Goal: Obtain resource: Download file/media

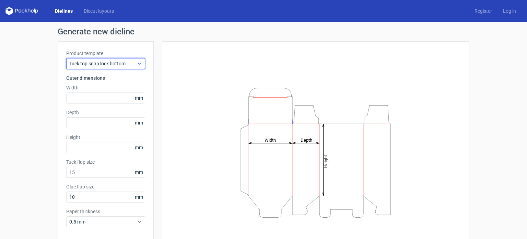
click at [105, 65] on span "Tuck top snap lock bottom" at bounding box center [103, 63] width 68 height 7
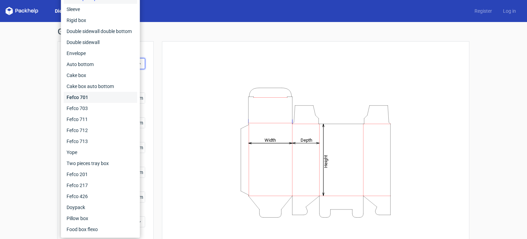
click at [106, 99] on div "Fefco 701" at bounding box center [100, 97] width 73 height 11
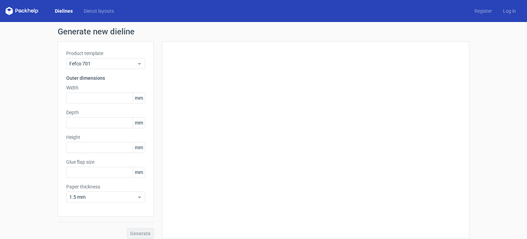
type input "25"
click at [104, 62] on span "Fefco 701" at bounding box center [103, 63] width 68 height 7
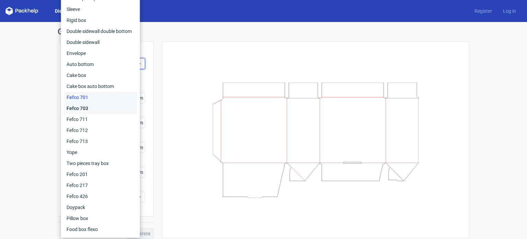
click at [105, 111] on div "Fefco 703" at bounding box center [100, 108] width 73 height 11
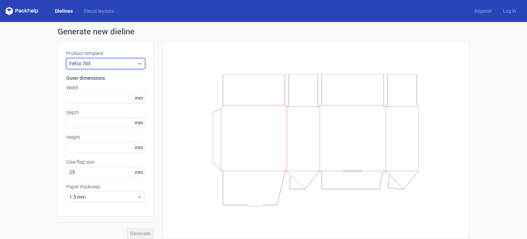
click at [103, 60] on span "Fefco 703" at bounding box center [103, 63] width 68 height 7
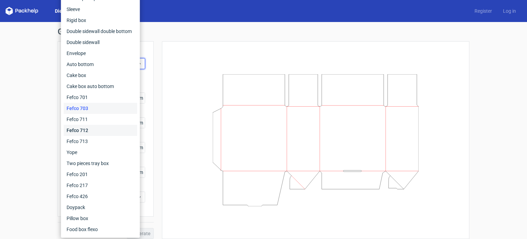
click at [103, 129] on div "Fefco 712" at bounding box center [100, 130] width 73 height 11
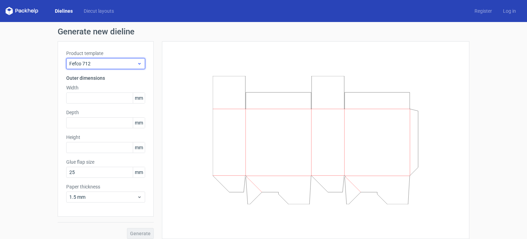
click at [102, 64] on span "Fefco 712" at bounding box center [103, 63] width 68 height 7
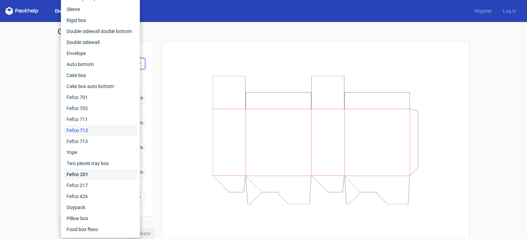
click at [105, 175] on div "Fefco 201" at bounding box center [100, 174] width 73 height 11
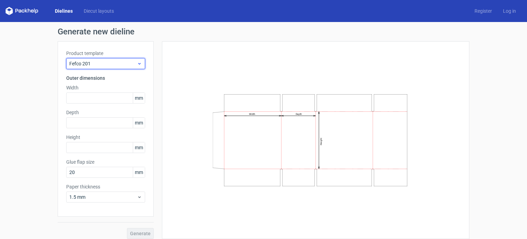
click at [110, 62] on span "Fefco 201" at bounding box center [103, 63] width 68 height 7
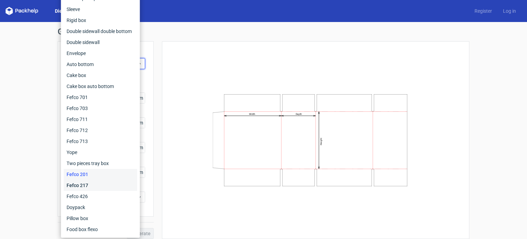
click at [111, 186] on div "Fefco 217" at bounding box center [100, 185] width 73 height 11
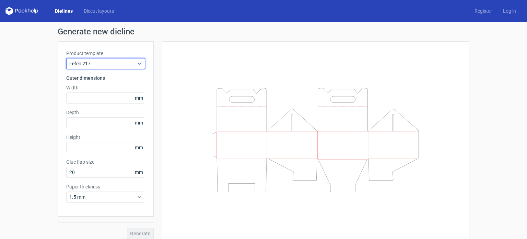
click at [113, 65] on span "Fefco 217" at bounding box center [103, 63] width 68 height 7
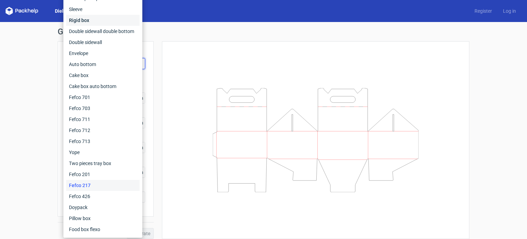
click at [106, 22] on div "Rigid box" at bounding box center [102, 20] width 73 height 11
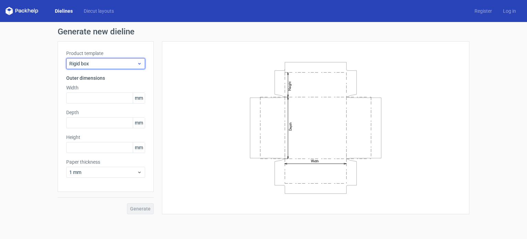
click at [111, 63] on span "Rigid box" at bounding box center [103, 63] width 68 height 7
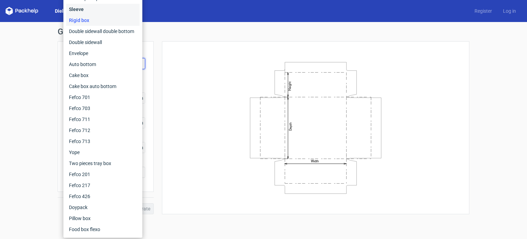
click at [111, 9] on div "Sleeve" at bounding box center [102, 9] width 73 height 11
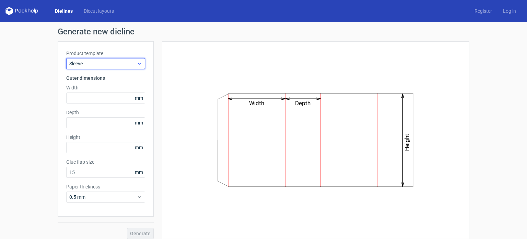
click at [114, 64] on span "Sleeve" at bounding box center [103, 63] width 68 height 7
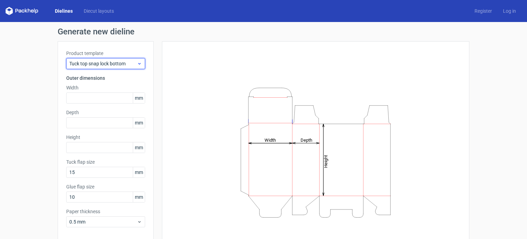
click at [108, 60] on span "Tuck top snap lock bottom" at bounding box center [103, 63] width 68 height 7
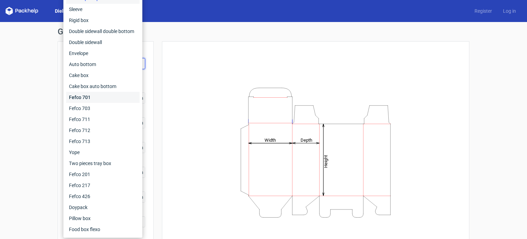
scroll to position [30, 0]
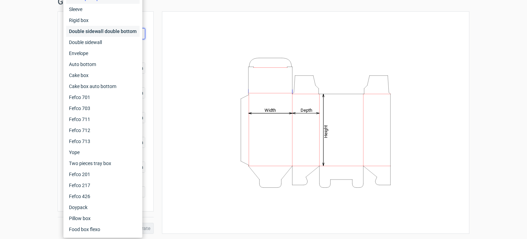
click at [103, 31] on div "Double sidewall double bottom" at bounding box center [102, 31] width 73 height 11
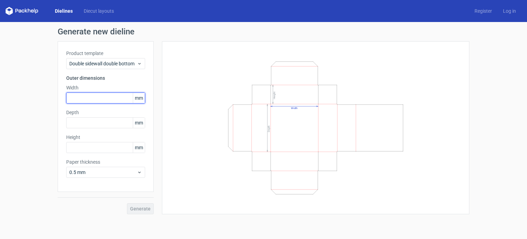
click at [118, 99] on input "text" at bounding box center [105, 97] width 79 height 11
click at [141, 96] on span "mm" at bounding box center [139, 98] width 12 height 10
click at [111, 96] on input "text" at bounding box center [105, 97] width 79 height 11
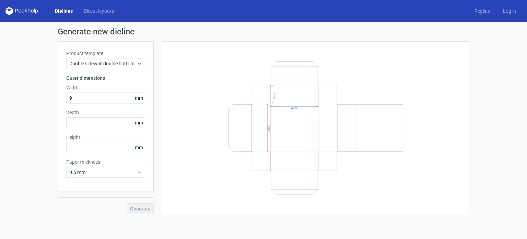
click at [140, 97] on span "mm" at bounding box center [139, 98] width 12 height 10
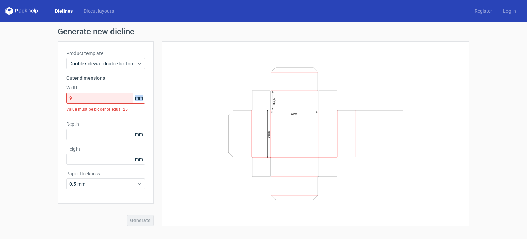
click at [140, 97] on span "mm" at bounding box center [139, 98] width 12 height 10
click at [105, 101] on input "9" at bounding box center [105, 97] width 79 height 11
drag, startPoint x: 105, startPoint y: 96, endPoint x: 59, endPoint y: 97, distance: 45.7
click at [59, 97] on div "Product template Double sidewall double bottom Outer dimensions Width 9 mm Valu…" at bounding box center [106, 122] width 96 height 162
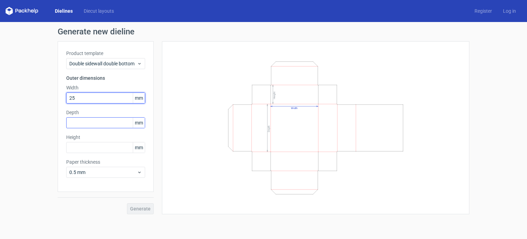
type input "25"
click at [103, 121] on input "text" at bounding box center [105, 122] width 79 height 11
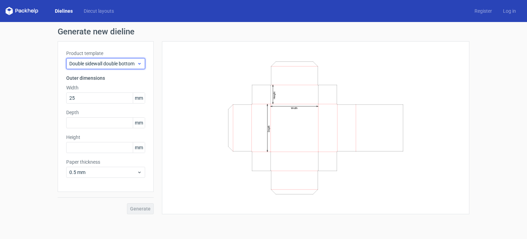
click at [109, 63] on span "Double sidewall double bottom" at bounding box center [103, 63] width 68 height 7
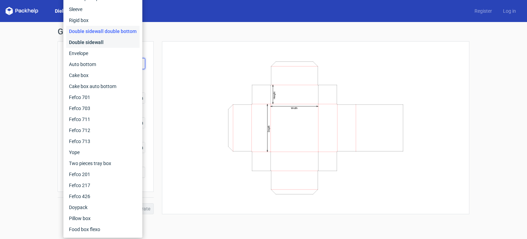
click at [110, 45] on div "Double sidewall" at bounding box center [102, 42] width 73 height 11
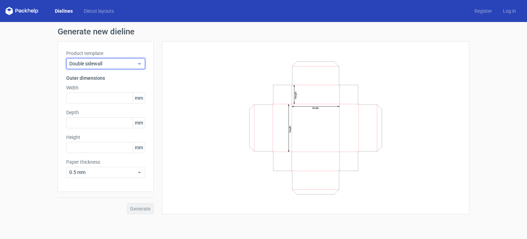
click at [108, 64] on span "Double sidewall" at bounding box center [103, 63] width 68 height 7
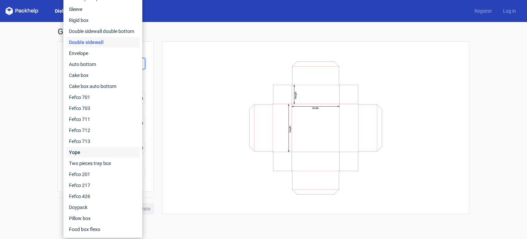
click at [103, 148] on div "Yope" at bounding box center [102, 152] width 73 height 11
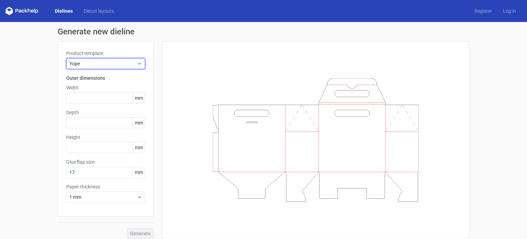
click at [109, 62] on span "Yope" at bounding box center [103, 63] width 68 height 7
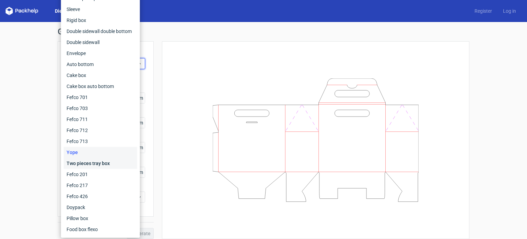
click at [101, 160] on div "Two pieces tray box" at bounding box center [100, 163] width 73 height 11
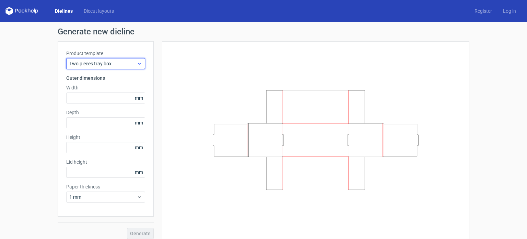
click at [110, 66] on span "Two pieces tray box" at bounding box center [103, 63] width 68 height 7
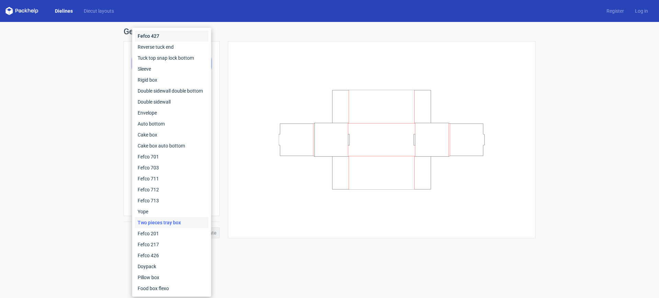
click at [177, 38] on div "Fefco 427" at bounding box center [171, 36] width 73 height 11
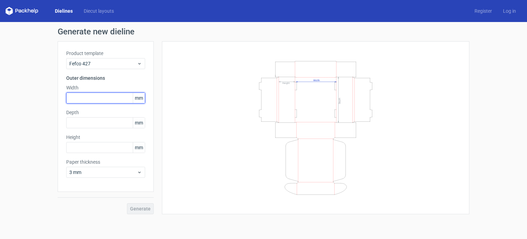
click at [120, 99] on input "text" at bounding box center [105, 97] width 79 height 11
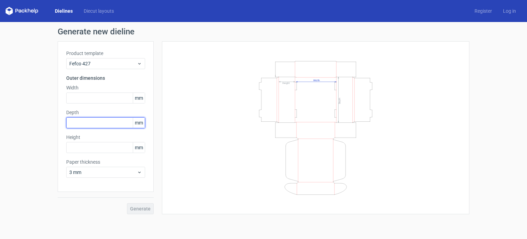
click at [112, 121] on input "text" at bounding box center [105, 122] width 79 height 11
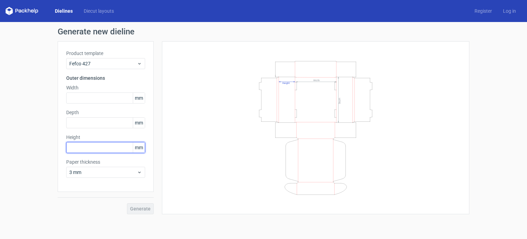
click at [103, 146] on input "text" at bounding box center [105, 147] width 79 height 11
type input "80"
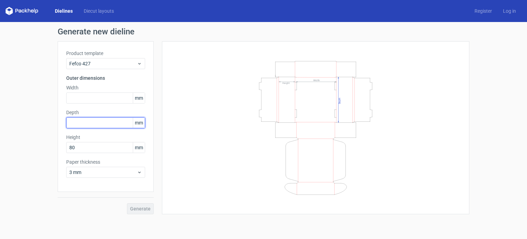
click at [103, 122] on input "text" at bounding box center [105, 122] width 79 height 11
paste input "230"
type input "230"
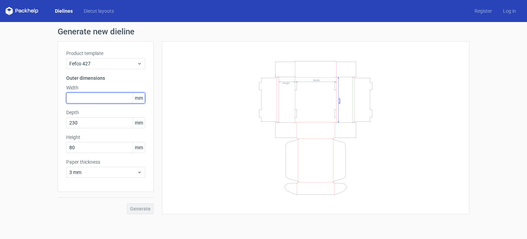
click at [80, 96] on input "text" at bounding box center [105, 97] width 79 height 11
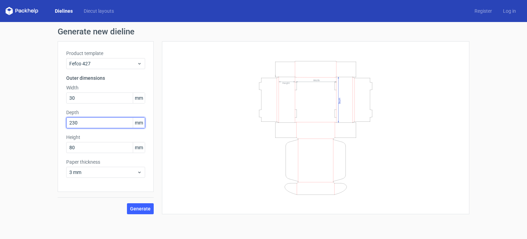
click at [99, 118] on input "230" at bounding box center [105, 122] width 79 height 11
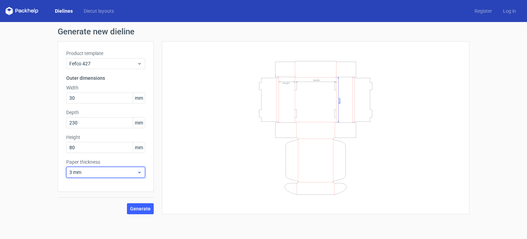
click at [114, 171] on span "3 mm" at bounding box center [103, 172] width 68 height 7
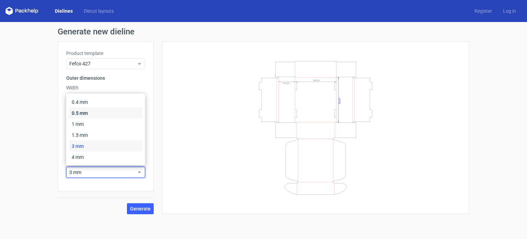
click at [106, 116] on div "0.5 mm" at bounding box center [105, 112] width 73 height 11
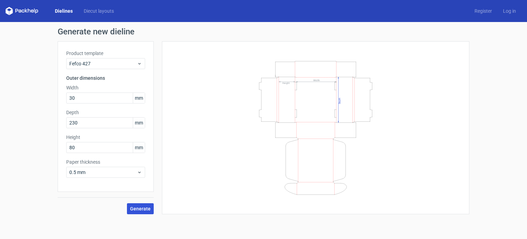
click at [139, 207] on span "Generate" at bounding box center [140, 208] width 21 height 5
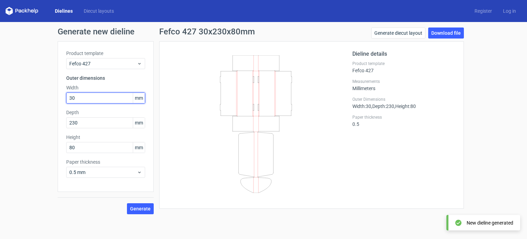
click at [81, 97] on input "30" at bounding box center [105, 97] width 79 height 11
type input "300"
click at [147, 208] on span "Generate" at bounding box center [140, 208] width 21 height 5
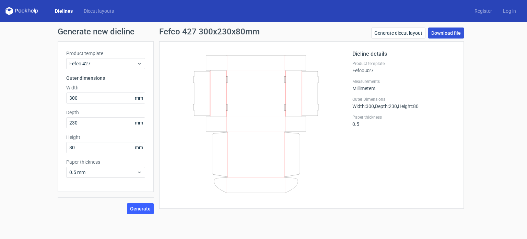
click at [434, 32] on link "Download file" at bounding box center [446, 32] width 36 height 11
